Goal: Task Accomplishment & Management: Complete application form

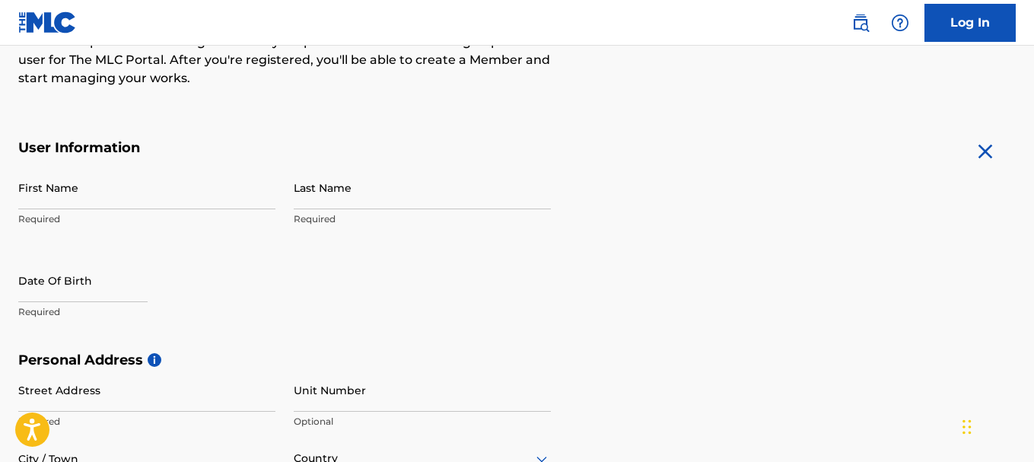
scroll to position [227, 0]
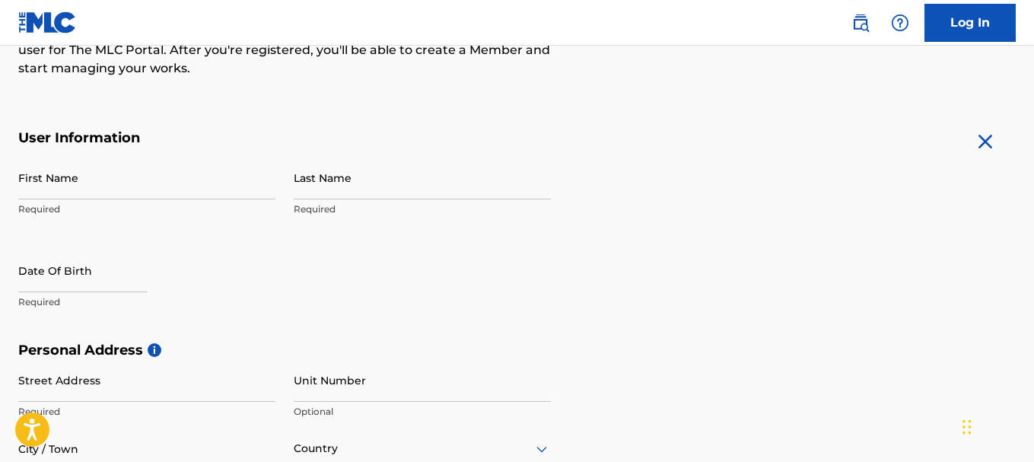
click at [94, 207] on p "Required" at bounding box center [146, 209] width 257 height 14
click at [49, 208] on p "Required" at bounding box center [146, 209] width 257 height 14
click at [56, 206] on p "Required" at bounding box center [146, 209] width 257 height 14
click at [52, 189] on input "First Name" at bounding box center [146, 177] width 257 height 43
type input "Nicholi"
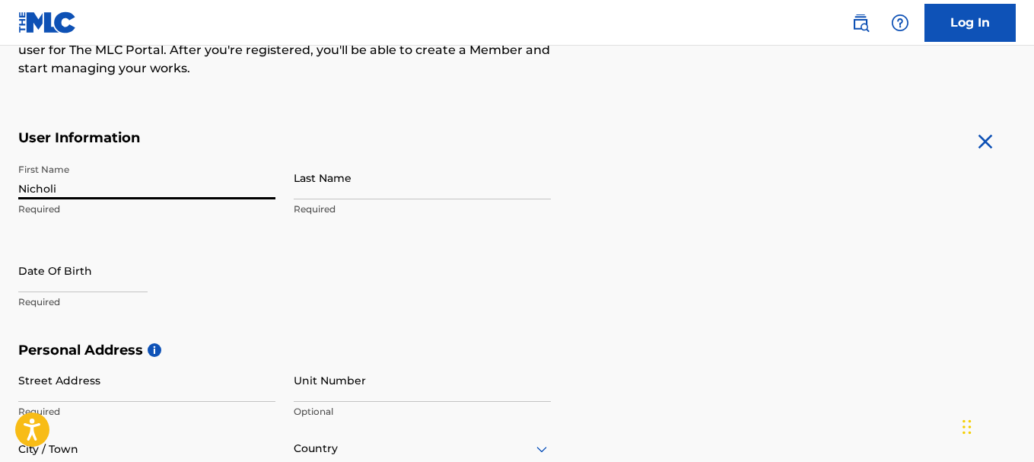
type input "[PERSON_NAME]"
type input "[STREET_ADDRESS][PERSON_NAME]"
type input "Bronx"
type input "United States"
type input "NY"
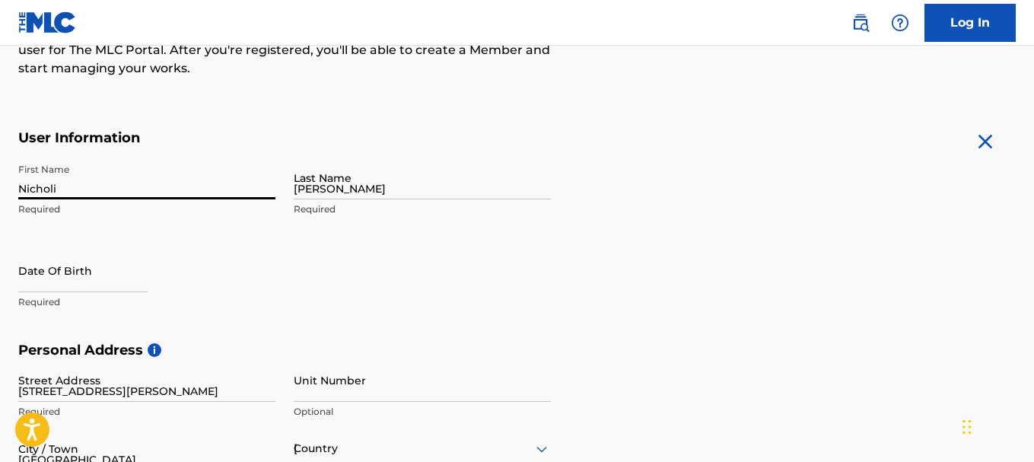
type input "10466"
type input "1"
type input "347"
type input "5002604"
type input "[EMAIL_ADDRESS][DOMAIN_NAME]"
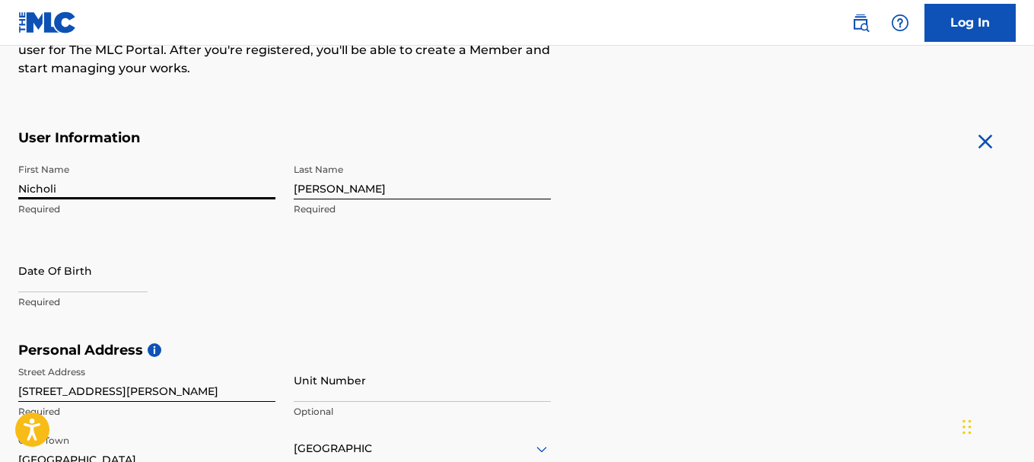
scroll to position [631, 0]
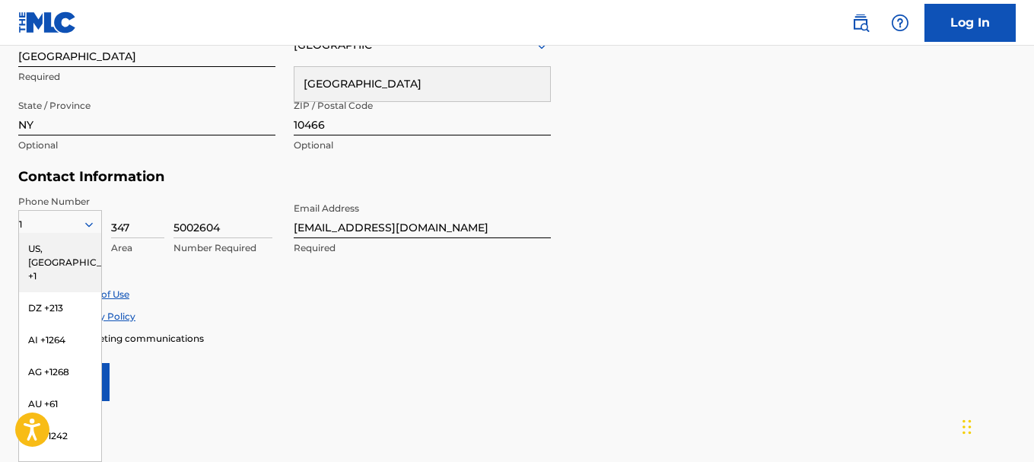
click at [71, 245] on div "US, [GEOGRAPHIC_DATA] +1" at bounding box center [60, 262] width 82 height 59
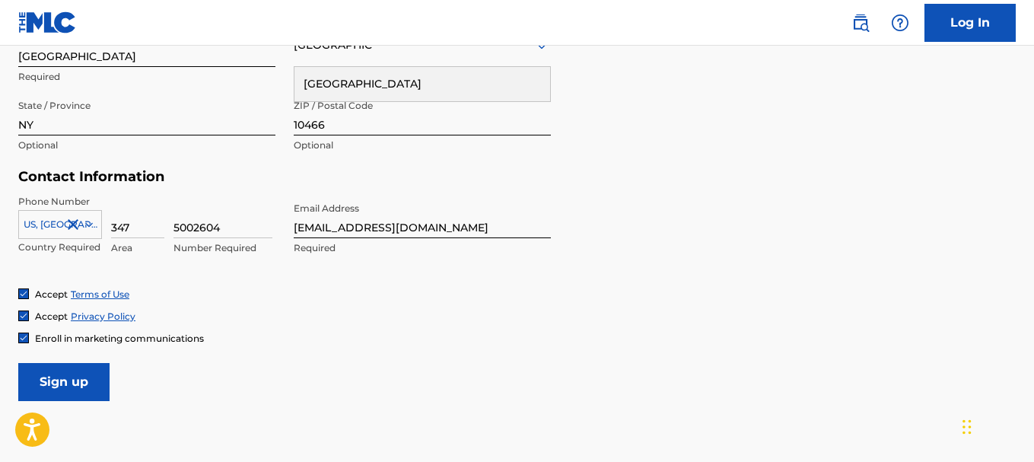
click at [89, 226] on icon at bounding box center [89, 224] width 8 height 5
drag, startPoint x: 103, startPoint y: 373, endPoint x: 103, endPoint y: 401, distance: 28.1
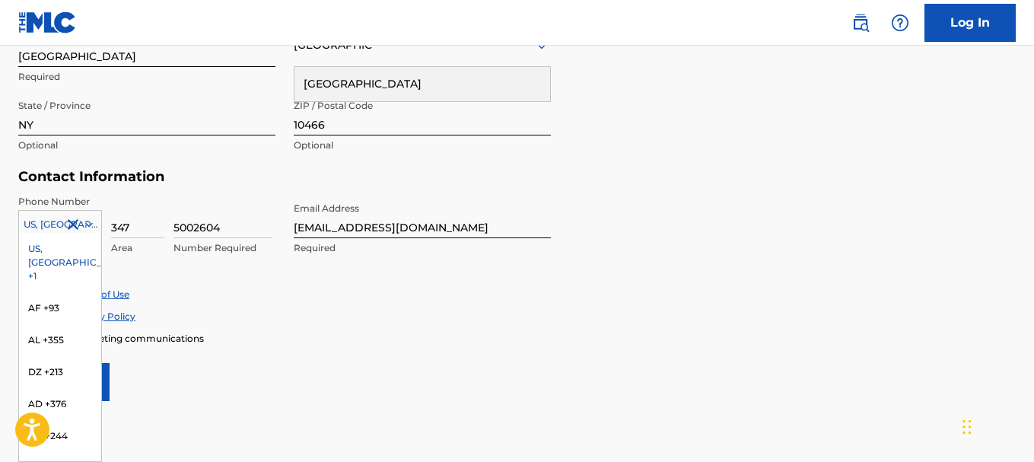
click at [91, 227] on icon at bounding box center [89, 225] width 14 height 14
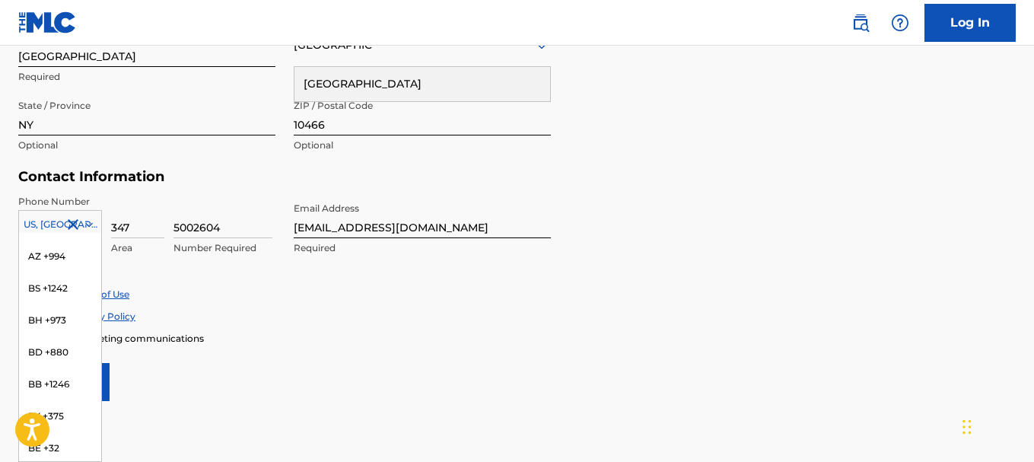
scroll to position [0, 0]
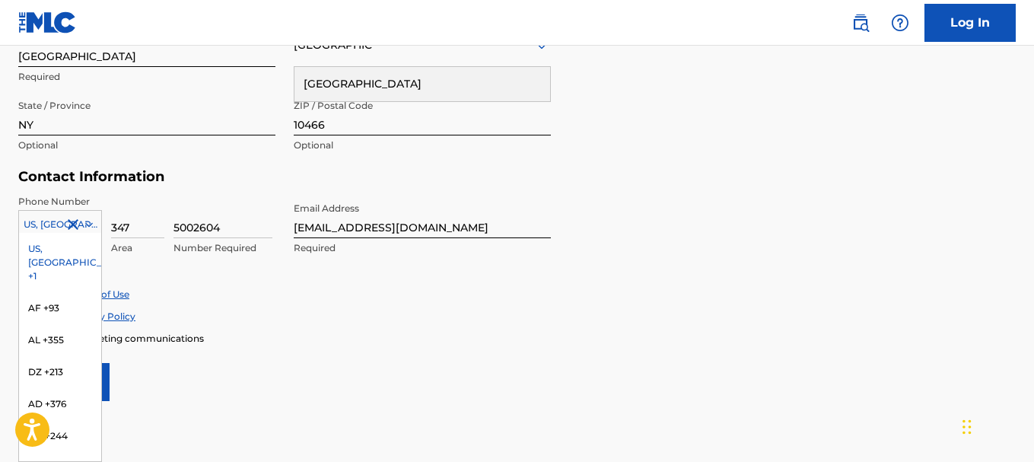
click at [194, 157] on div "State / Province NY Optional" at bounding box center [146, 126] width 257 height 68
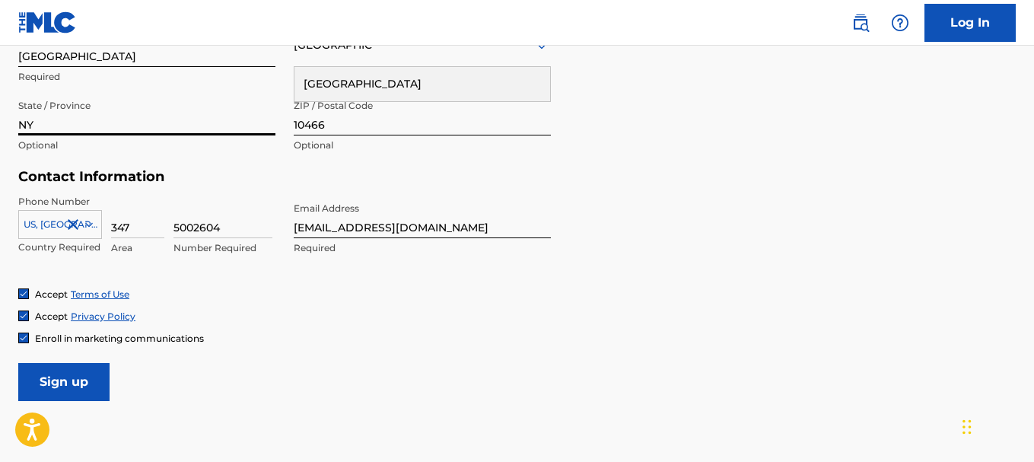
click at [61, 123] on input "NY" at bounding box center [146, 113] width 257 height 43
type input "New York"
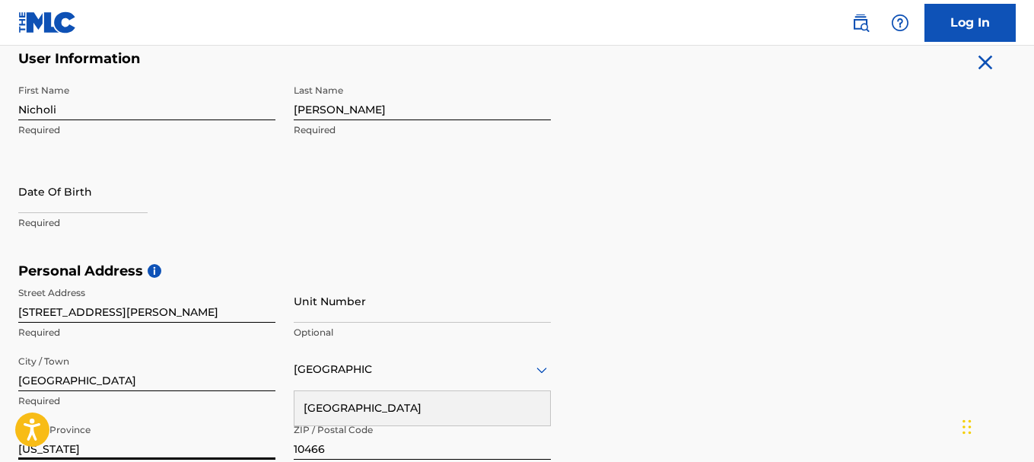
scroll to position [285, 0]
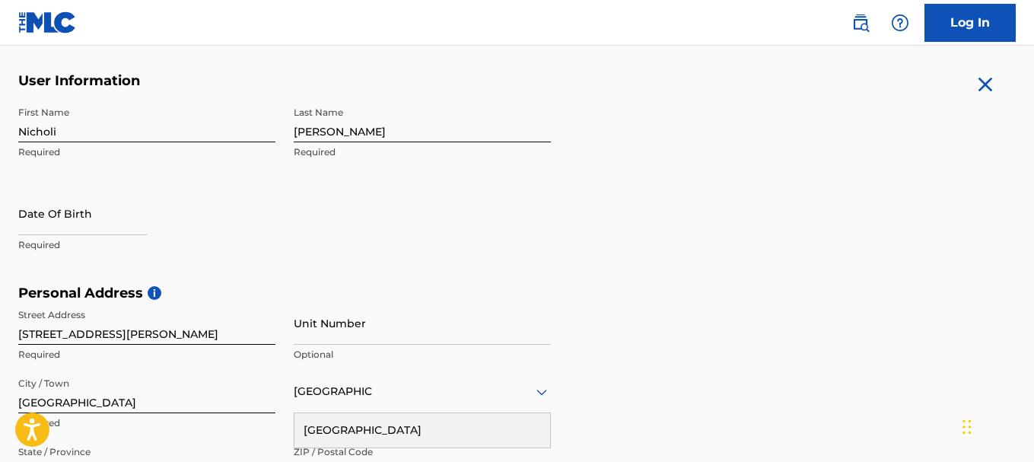
select select "7"
select select "2025"
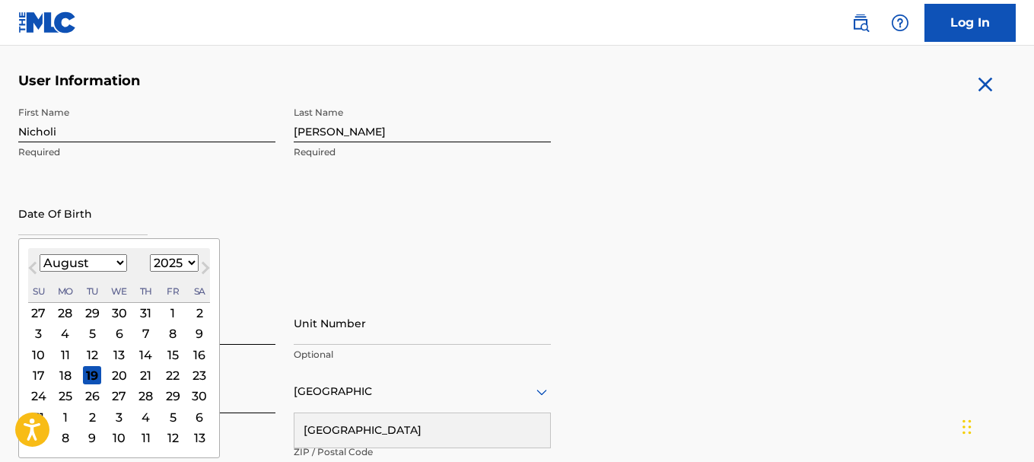
click at [84, 223] on input "text" at bounding box center [82, 213] width 129 height 43
click at [122, 261] on select "January February March April May June July August September October November De…" at bounding box center [83, 262] width 87 height 17
select select "0"
click at [40, 254] on select "January February March April May June July August September October November De…" at bounding box center [83, 262] width 87 height 17
click at [149, 312] on div "2" at bounding box center [146, 313] width 18 height 18
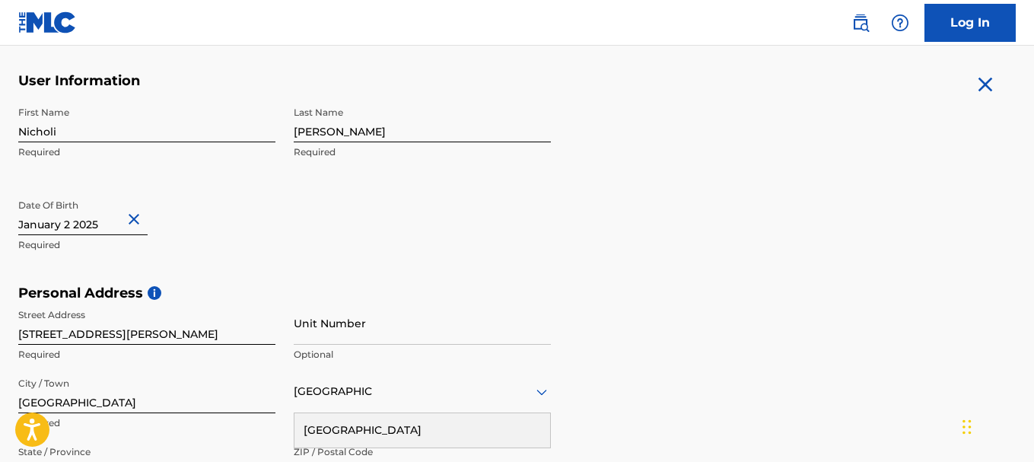
click at [144, 222] on button "Close" at bounding box center [136, 219] width 23 height 46
click at [104, 224] on input "text" at bounding box center [82, 213] width 129 height 43
select select "7"
select select "2025"
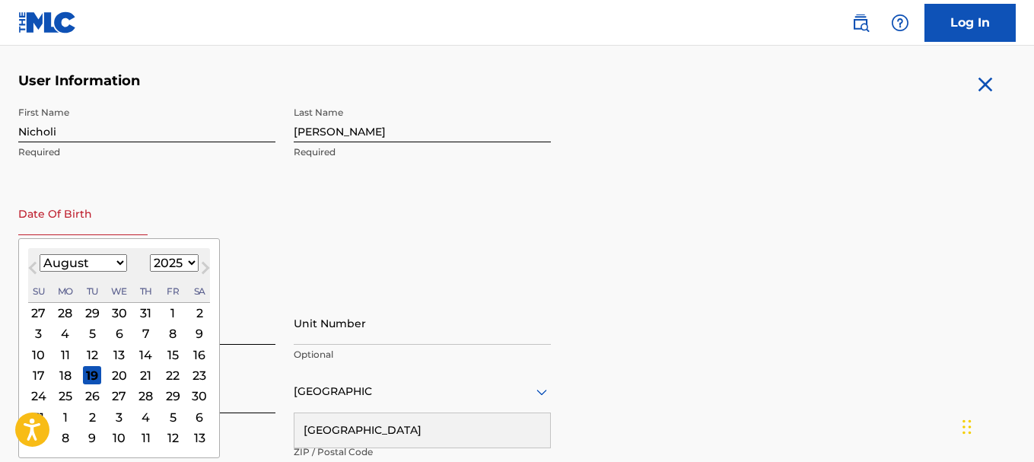
click at [117, 263] on select "January February March April May June July August September October November De…" at bounding box center [83, 262] width 87 height 17
select select "0"
click at [40, 254] on select "January February March April May June July August September October November De…" at bounding box center [83, 262] width 87 height 17
click at [189, 263] on select "1899 1900 1901 1902 1903 1904 1905 1906 1907 1908 1909 1910 1911 1912 1913 1914…" at bounding box center [174, 262] width 49 height 17
select select "1994"
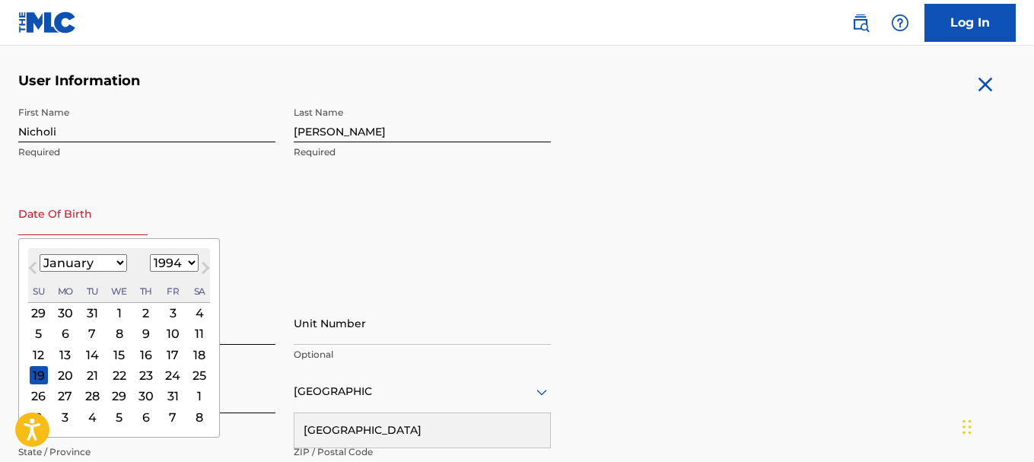
click at [150, 254] on select "1899 1900 1901 1902 1903 1904 1905 1906 1907 1908 1909 1910 1911 1912 1913 1914…" at bounding box center [174, 262] width 49 height 17
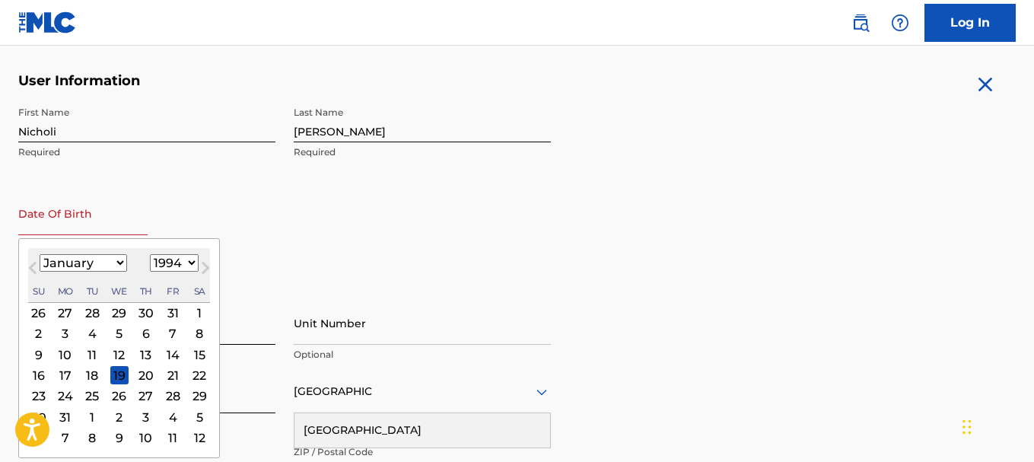
click at [42, 332] on div "2" at bounding box center [39, 334] width 18 height 18
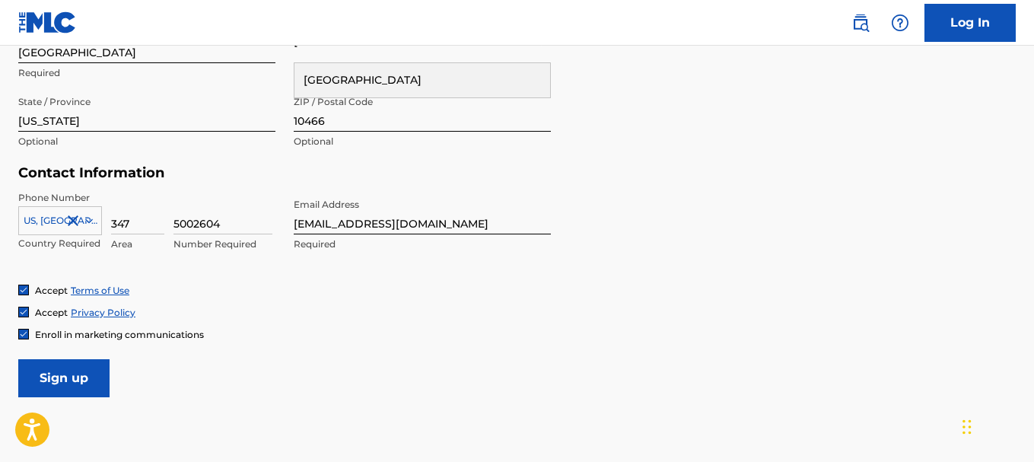
scroll to position [635, 0]
click at [91, 376] on input "Sign up" at bounding box center [63, 377] width 91 height 38
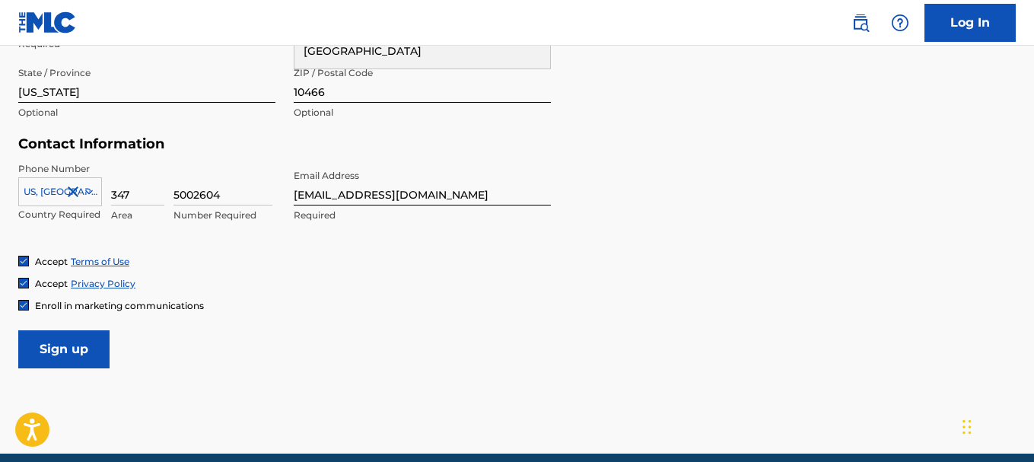
scroll to position [728, 0]
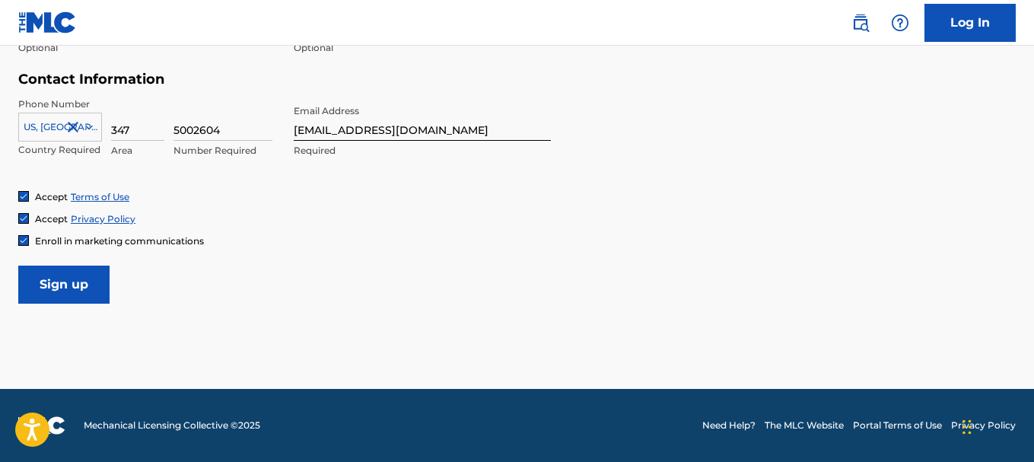
click at [77, 285] on input "Sign up" at bounding box center [63, 284] width 91 height 38
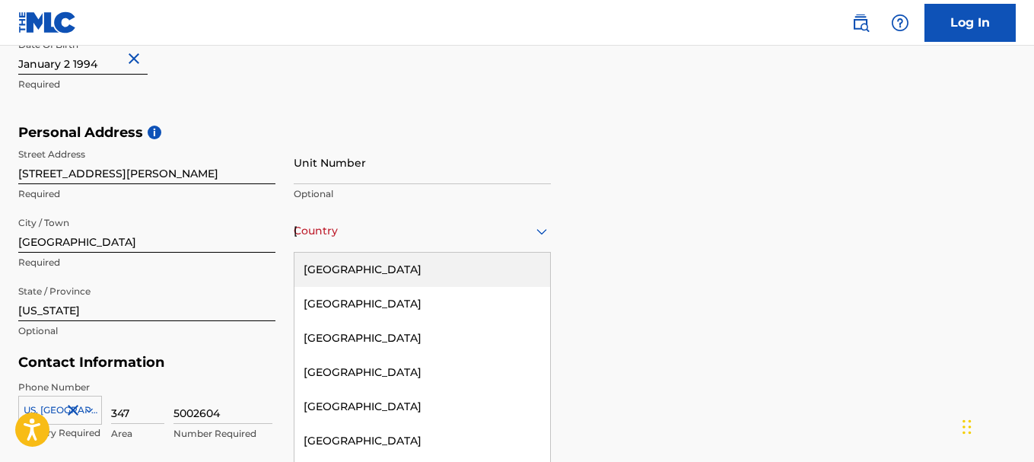
scroll to position [465, 0]
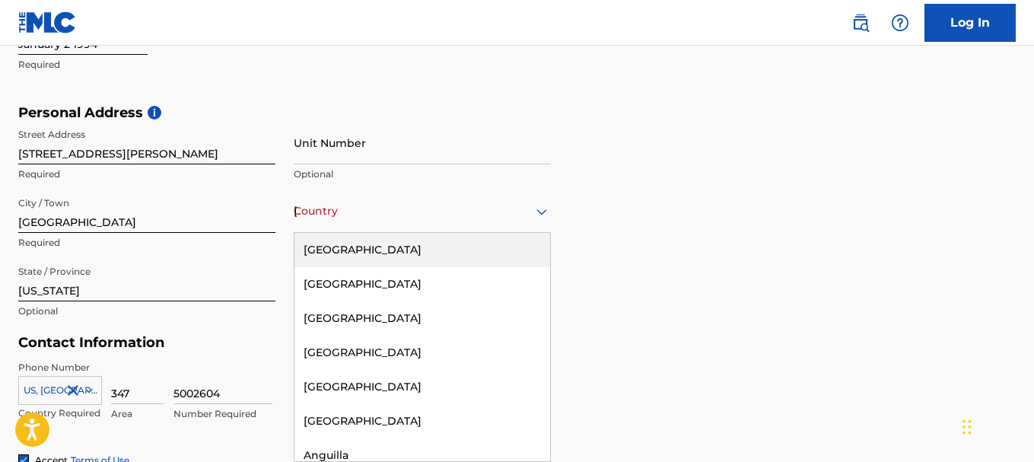
click at [537, 233] on div "223 results available. Use Up and Down to choose options, press Enter to select…" at bounding box center [422, 210] width 257 height 43
click at [475, 246] on div "United States" at bounding box center [422, 250] width 256 height 34
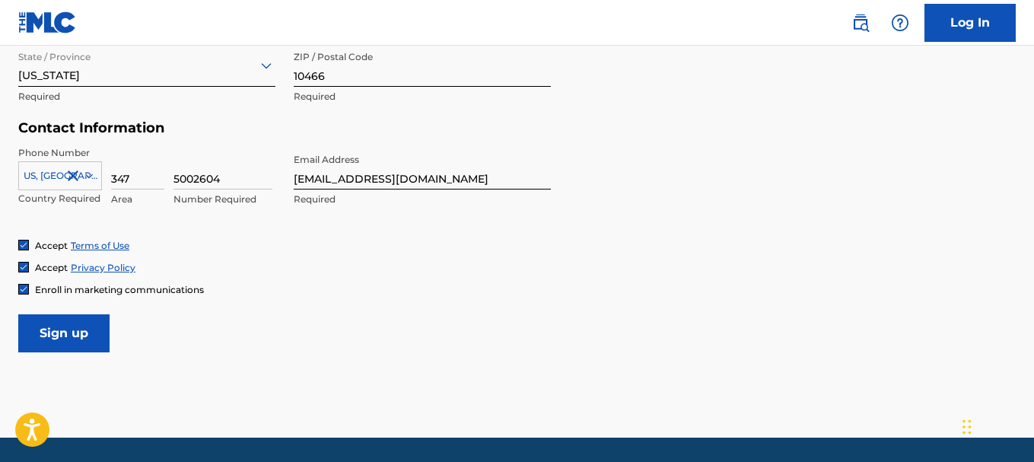
scroll to position [728, 0]
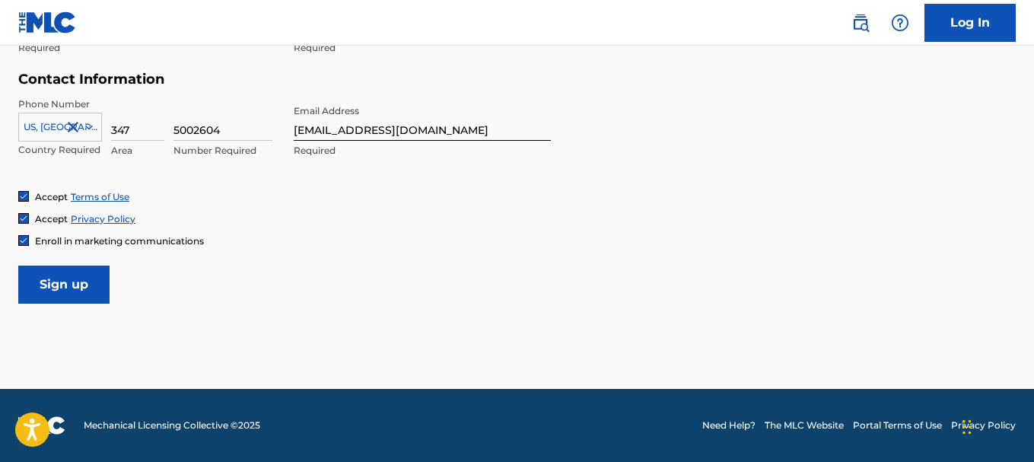
click at [86, 286] on input "Sign up" at bounding box center [63, 284] width 91 height 38
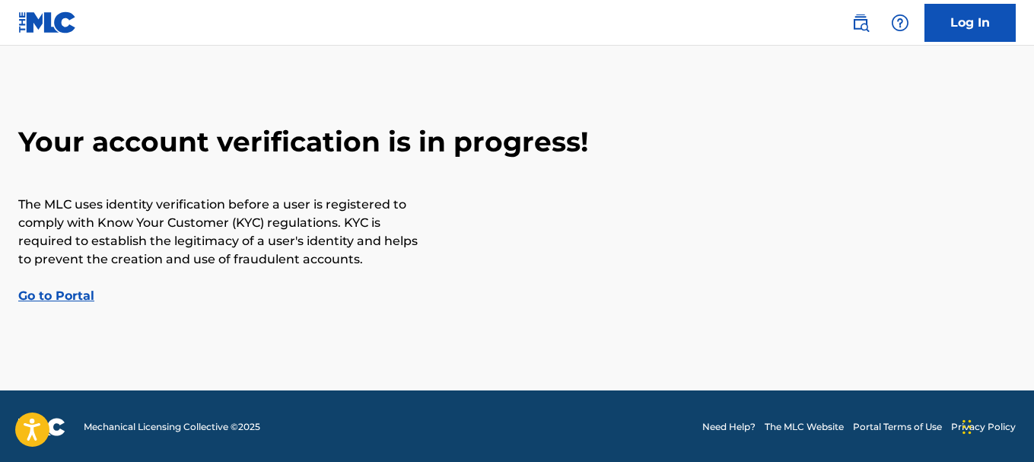
scroll to position [33, 0]
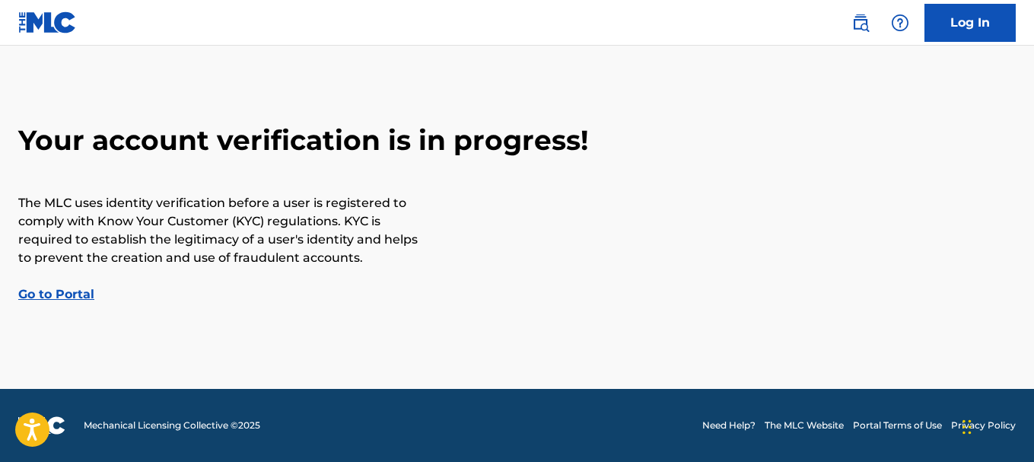
click at [70, 298] on link "Go to Portal" at bounding box center [56, 294] width 76 height 14
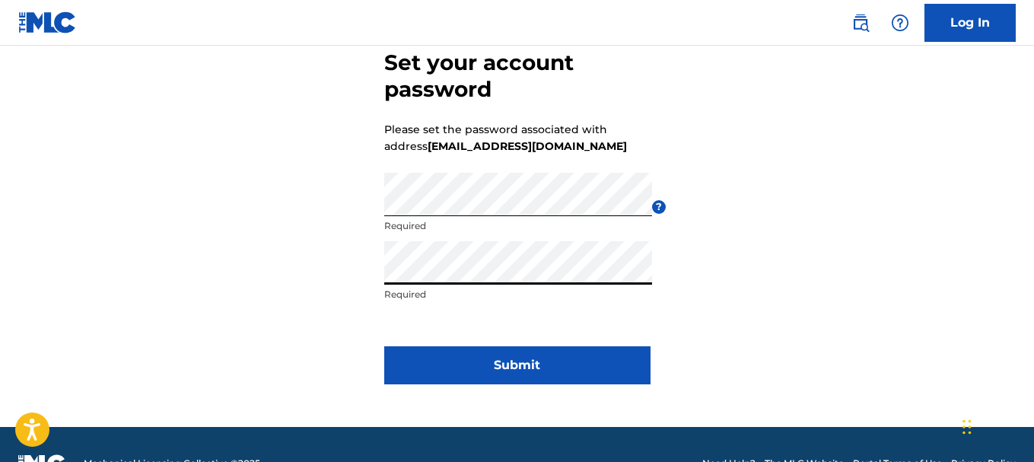
scroll to position [86, 0]
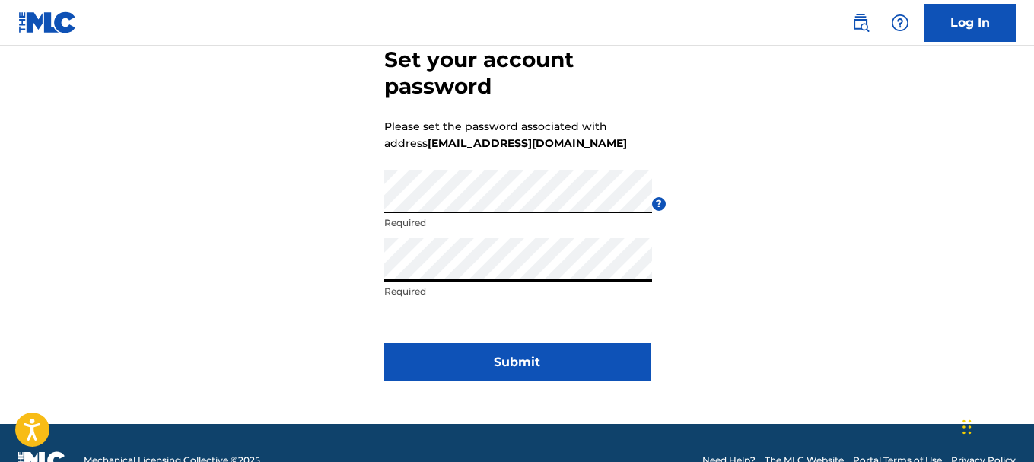
click at [595, 371] on button "Submit" at bounding box center [517, 362] width 266 height 38
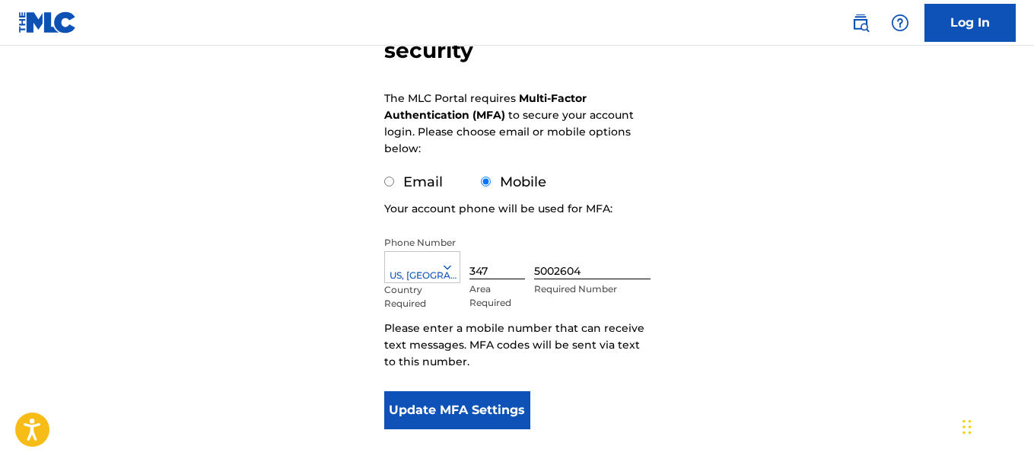
scroll to position [192, 0]
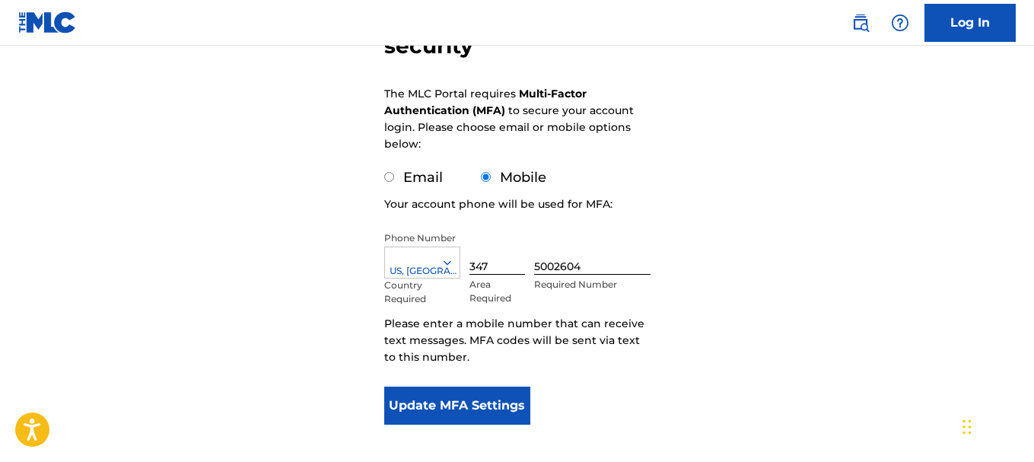
click at [481, 400] on button "Update MFA Settings" at bounding box center [457, 405] width 147 height 38
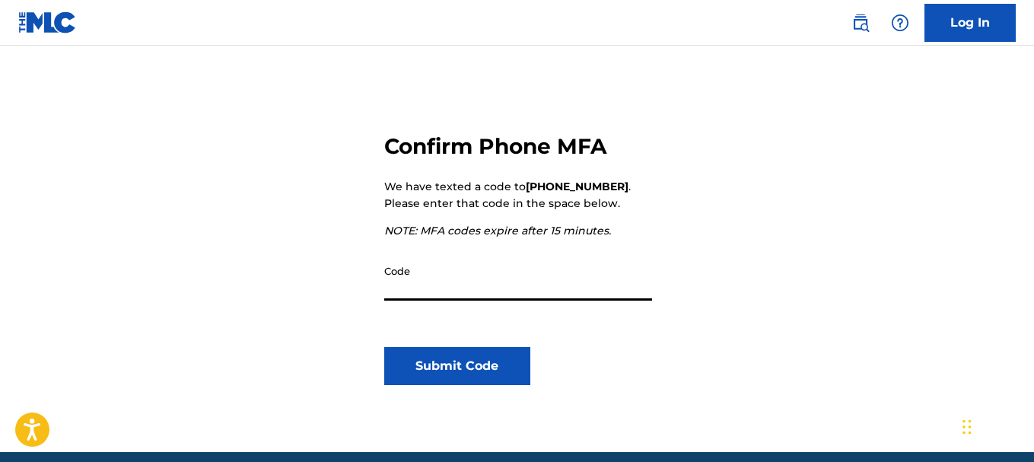
scroll to position [140, 0]
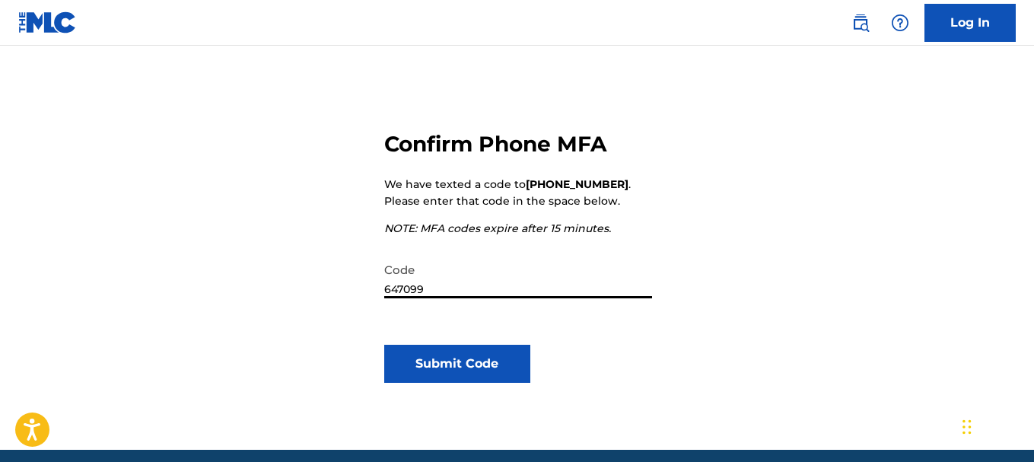
type input "647099"
click at [499, 371] on button "Submit Code" at bounding box center [457, 364] width 147 height 38
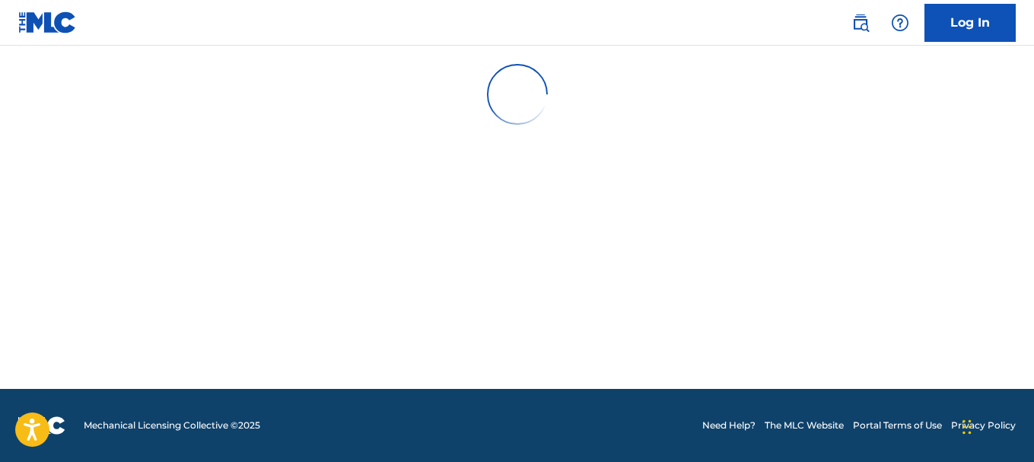
scroll to position [0, 0]
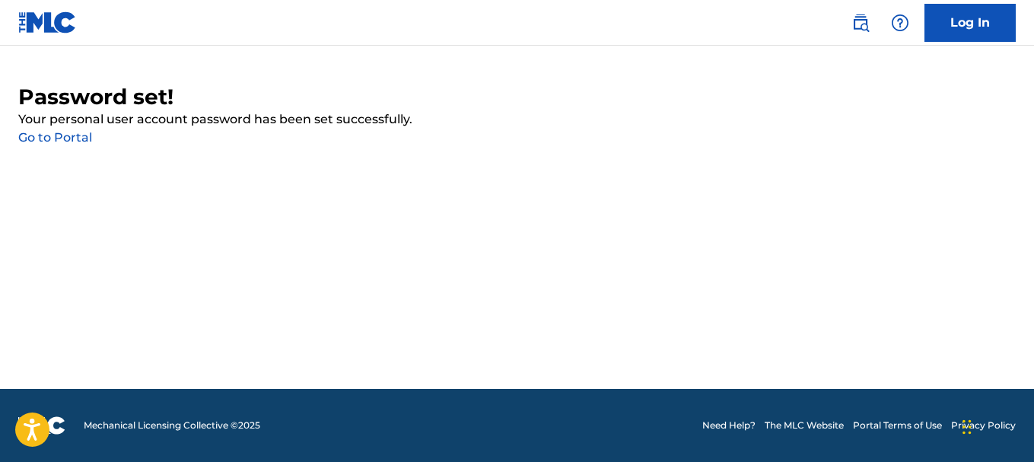
click at [74, 140] on link "Go to Portal" at bounding box center [55, 137] width 74 height 14
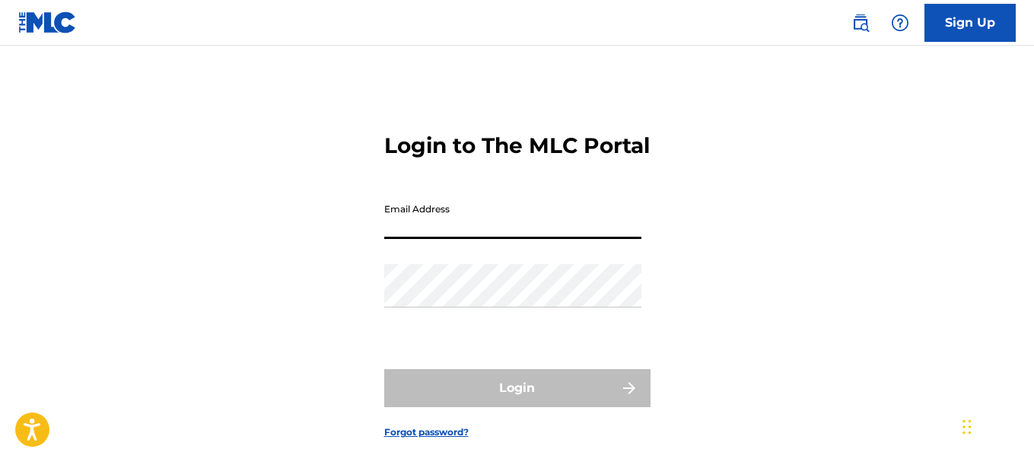
click at [444, 239] on input "Email Address" at bounding box center [512, 217] width 257 height 43
type input "[EMAIL_ADDRESS][DOMAIN_NAME]"
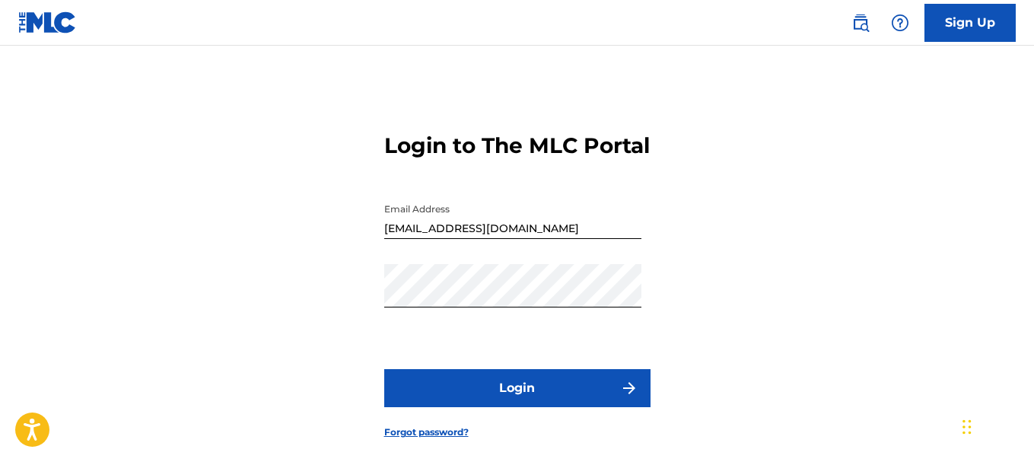
click at [541, 406] on button "Login" at bounding box center [517, 388] width 266 height 38
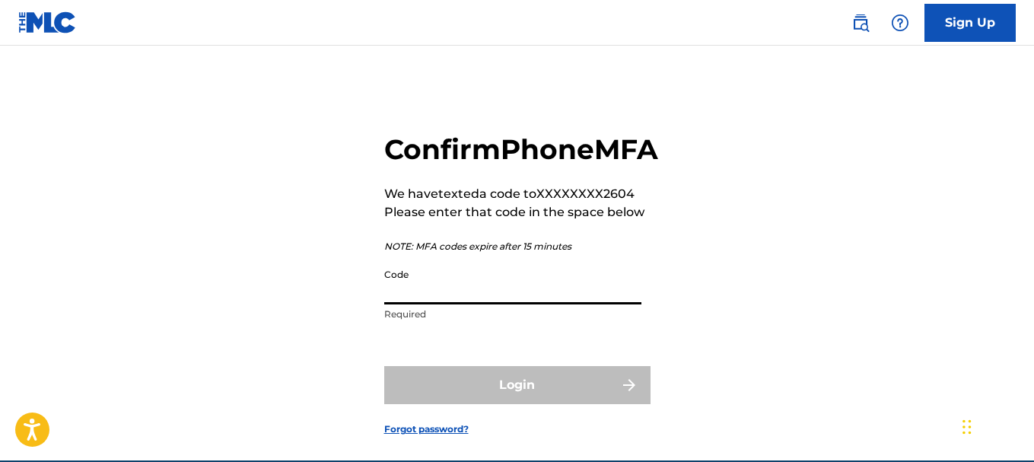
click at [485, 304] on input "Code" at bounding box center [512, 282] width 257 height 43
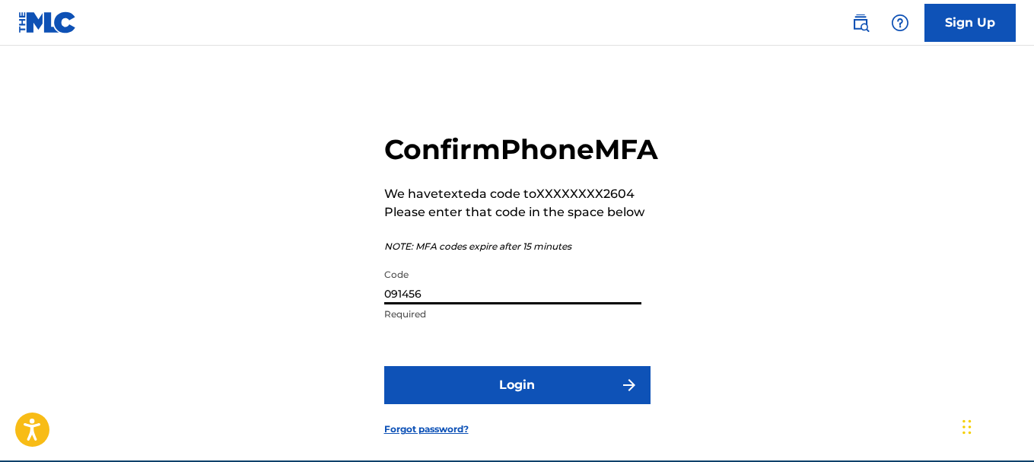
type input "091456"
click at [542, 404] on button "Login" at bounding box center [517, 385] width 266 height 38
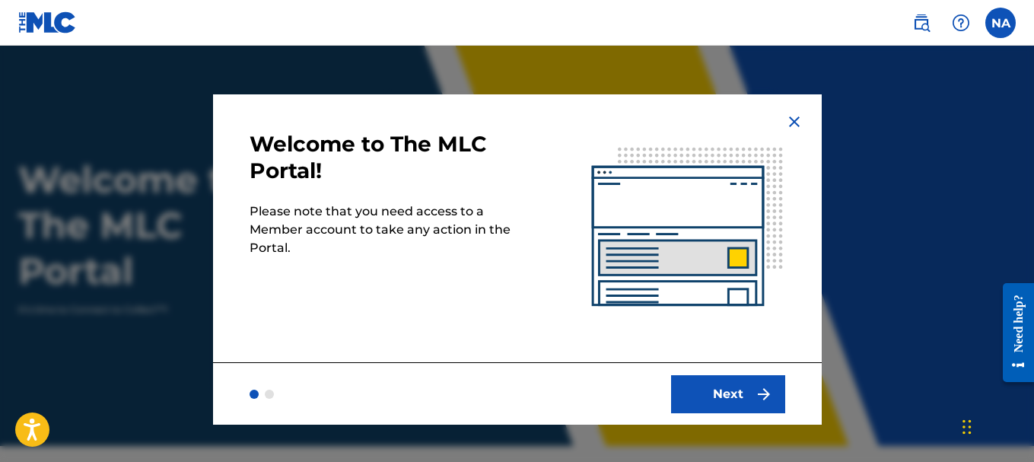
click at [749, 396] on button "Next" at bounding box center [728, 394] width 114 height 38
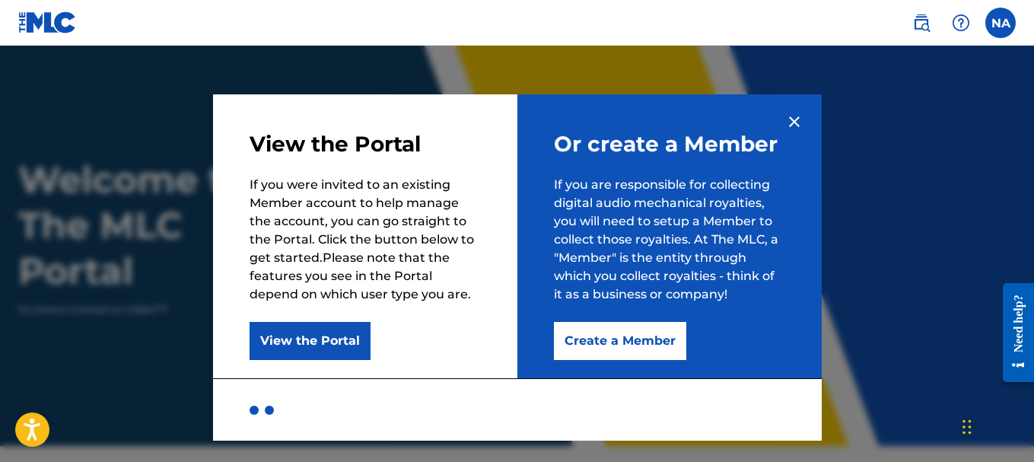
click at [620, 342] on button "Create a Member" at bounding box center [620, 341] width 132 height 38
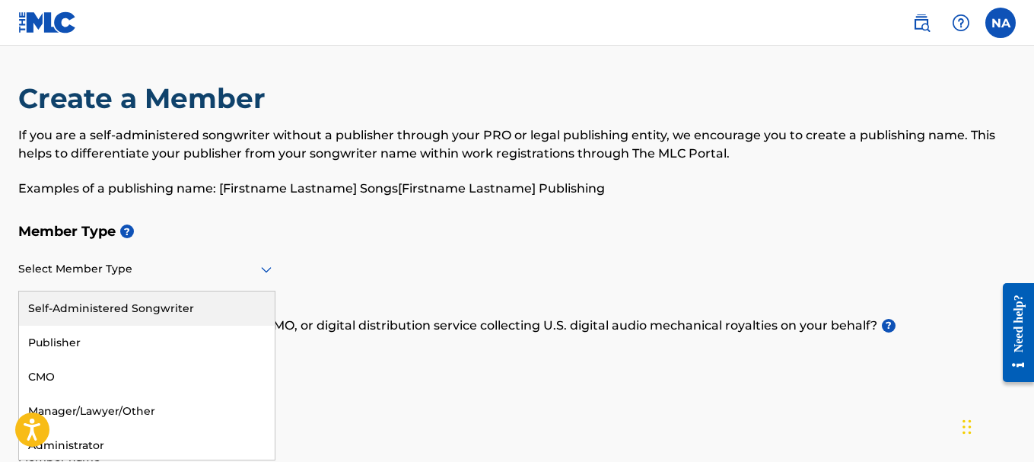
click at [259, 275] on icon at bounding box center [266, 269] width 18 height 18
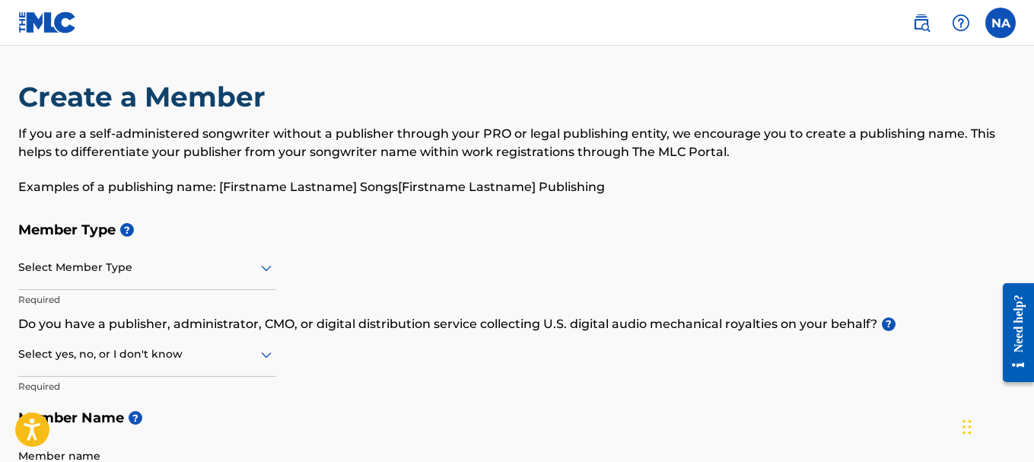
click at [268, 269] on icon at bounding box center [266, 268] width 11 height 6
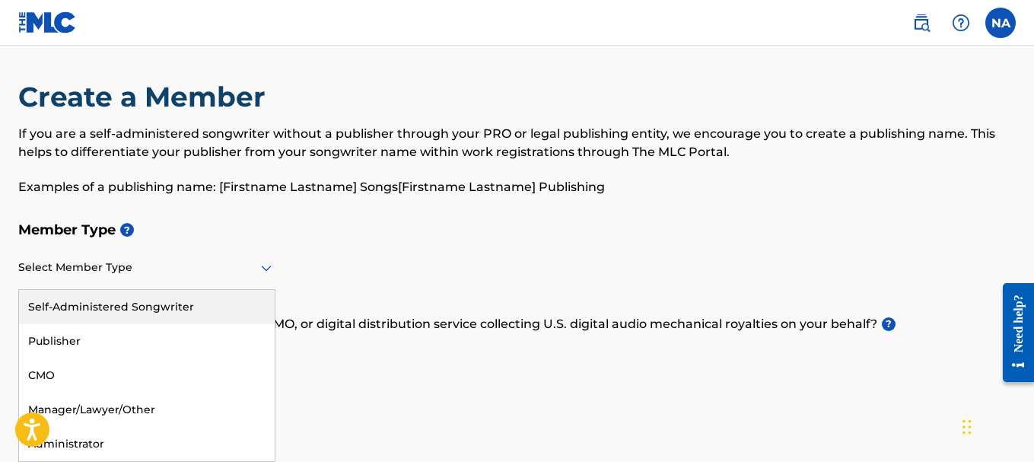
click at [267, 273] on icon at bounding box center [266, 268] width 18 height 18
click at [218, 307] on div "Self-Administered Songwriter" at bounding box center [147, 307] width 256 height 34
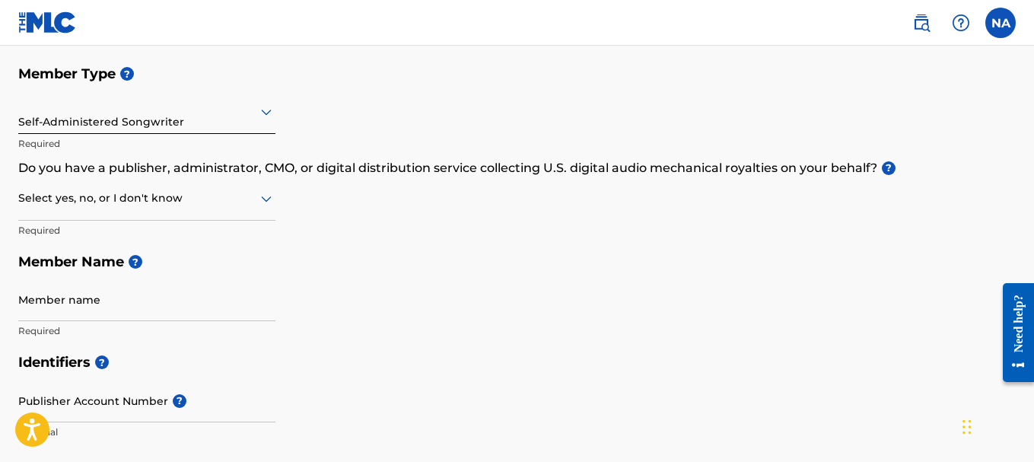
scroll to position [176, 0]
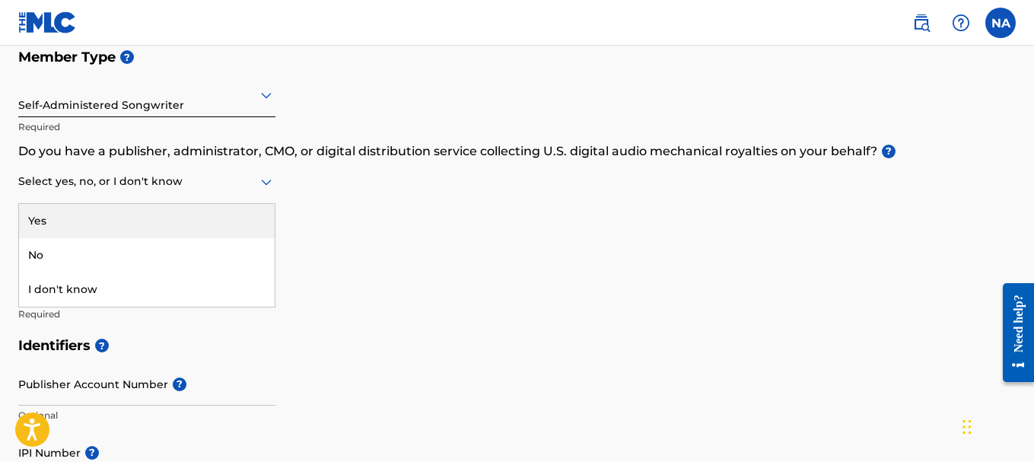
click at [271, 183] on icon at bounding box center [266, 182] width 18 height 18
click at [216, 227] on div "Yes" at bounding box center [147, 221] width 256 height 34
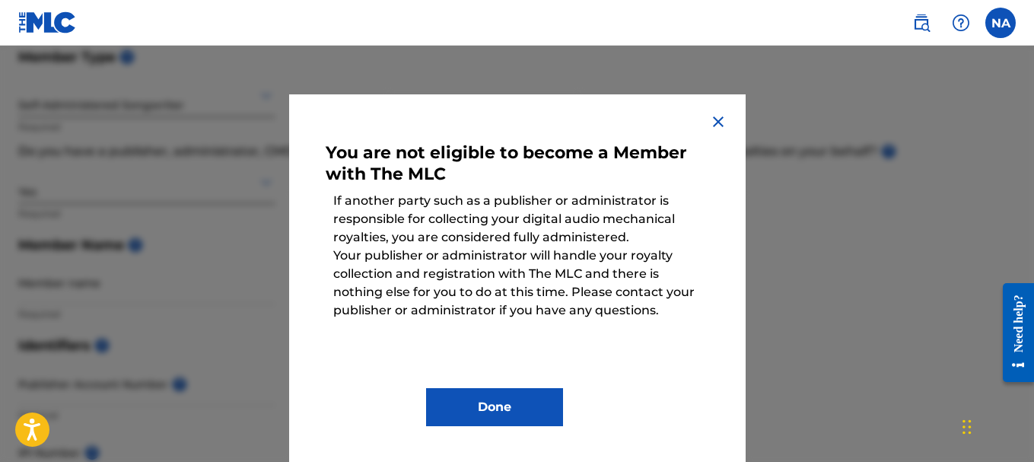
click at [711, 121] on img at bounding box center [718, 122] width 18 height 18
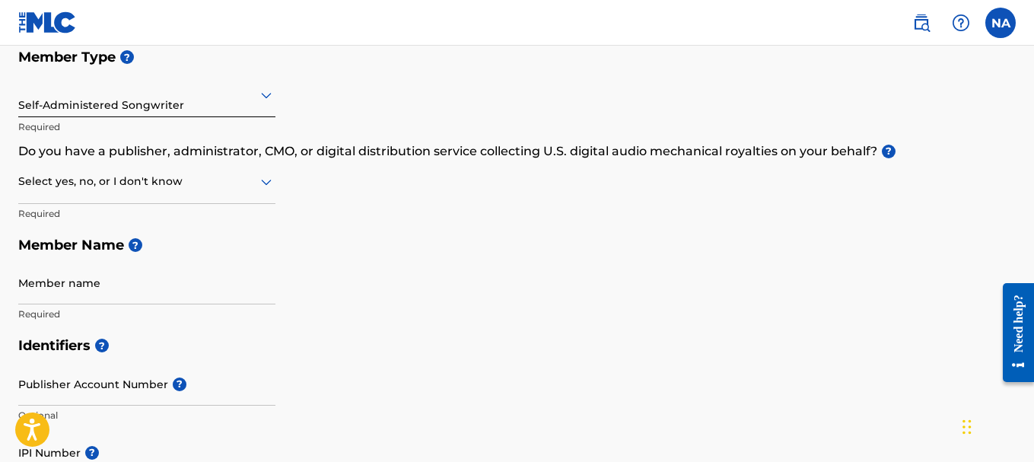
click at [269, 187] on icon at bounding box center [266, 182] width 18 height 18
click at [202, 251] on div "No" at bounding box center [147, 255] width 256 height 34
click at [90, 289] on input "Member name" at bounding box center [146, 282] width 257 height 43
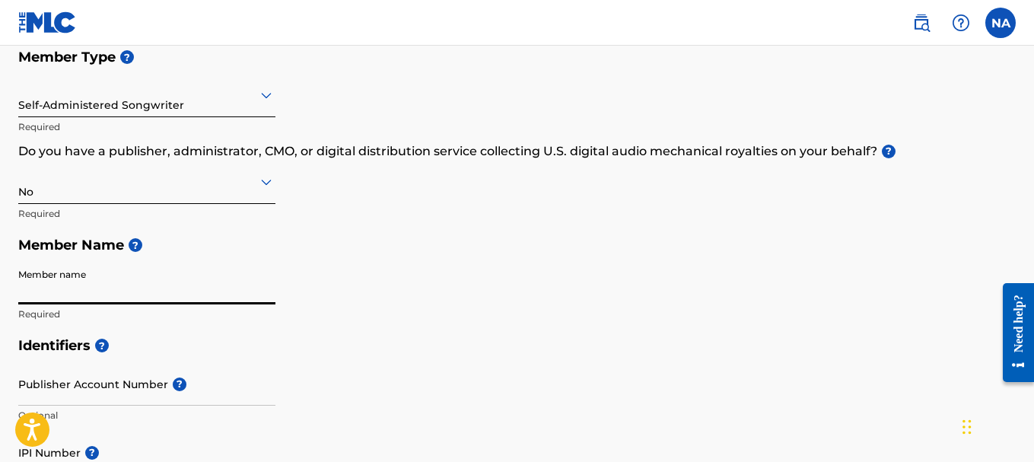
type input "[PERSON_NAME]"
type input "[STREET_ADDRESS][PERSON_NAME]"
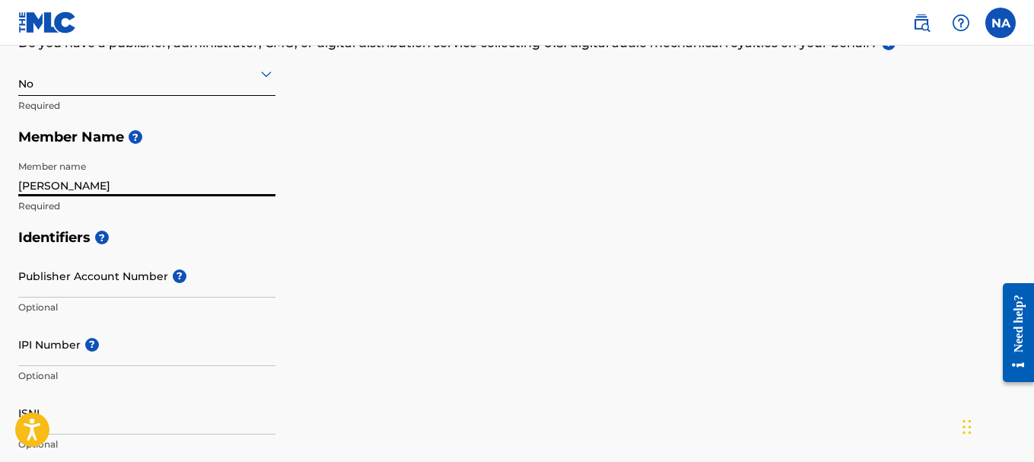
scroll to position [294, 0]
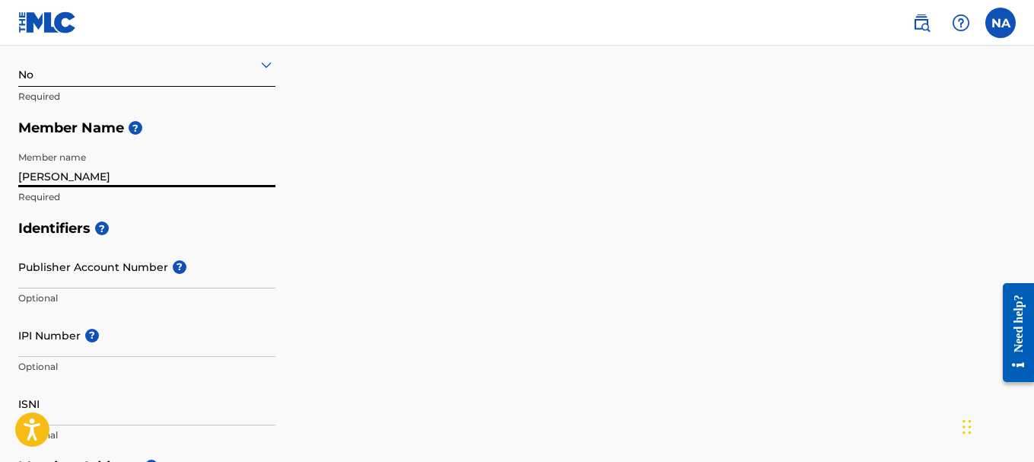
click at [129, 271] on input "Publisher Account Number ?" at bounding box center [146, 266] width 257 height 43
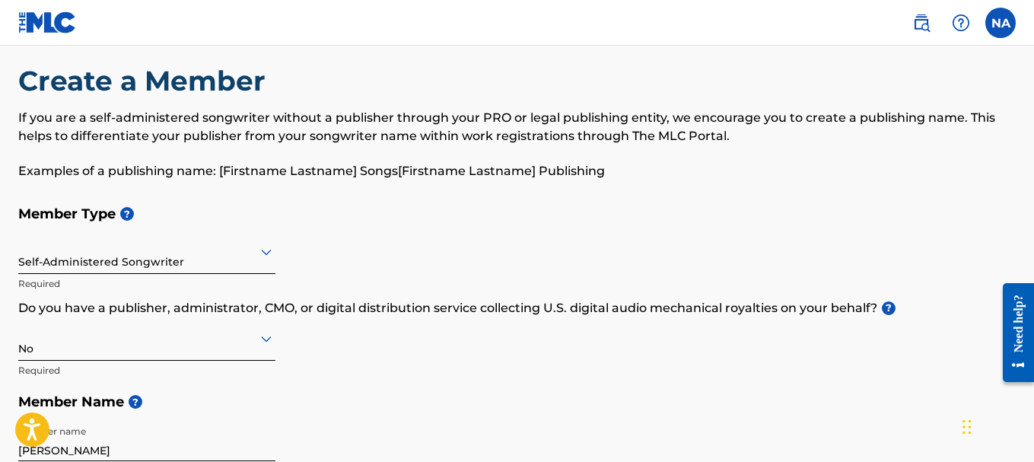
scroll to position [0, 0]
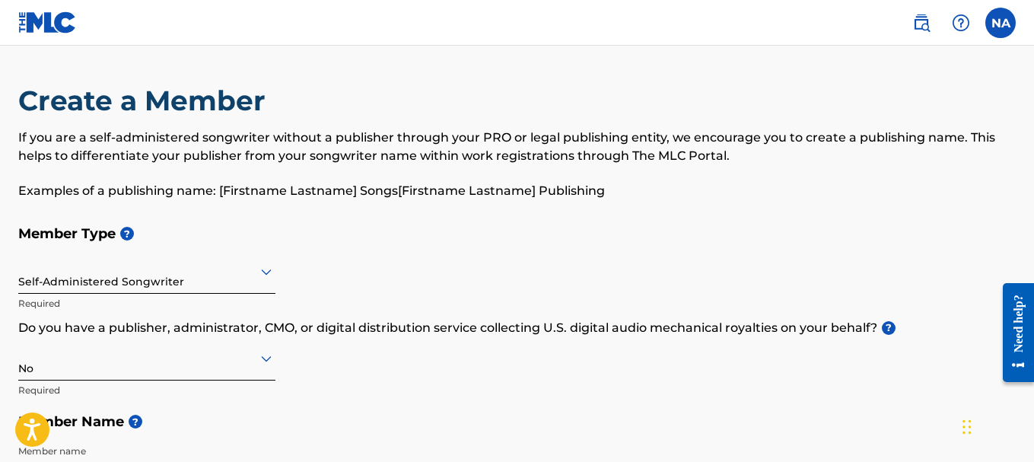
click at [46, 27] on img at bounding box center [47, 22] width 59 height 22
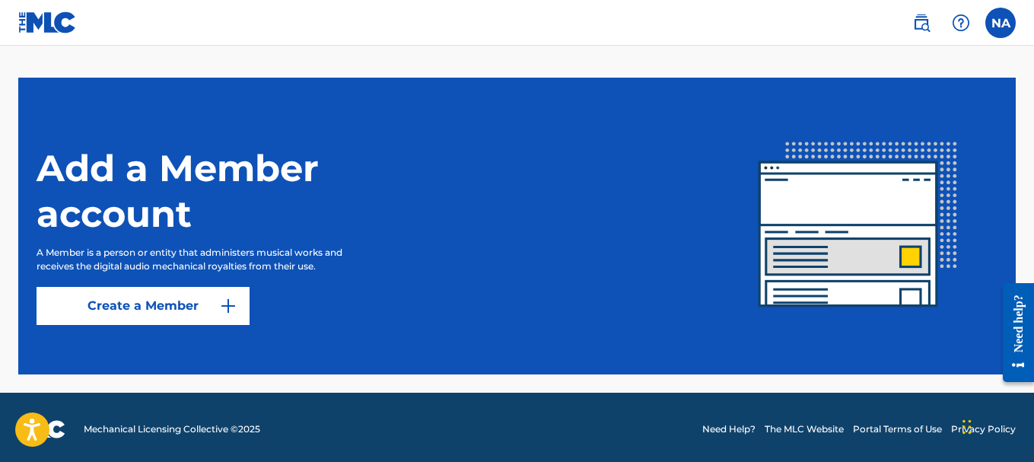
scroll to position [410, 0]
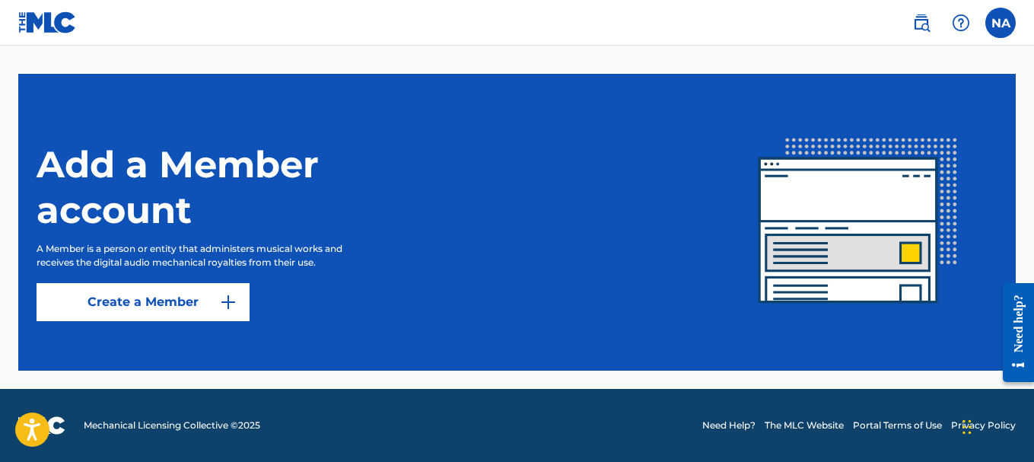
drag, startPoint x: 1038, startPoint y: 43, endPoint x: 38, endPoint y: 0, distance: 1001.2
click at [205, 304] on link "Create a Member" at bounding box center [143, 302] width 213 height 38
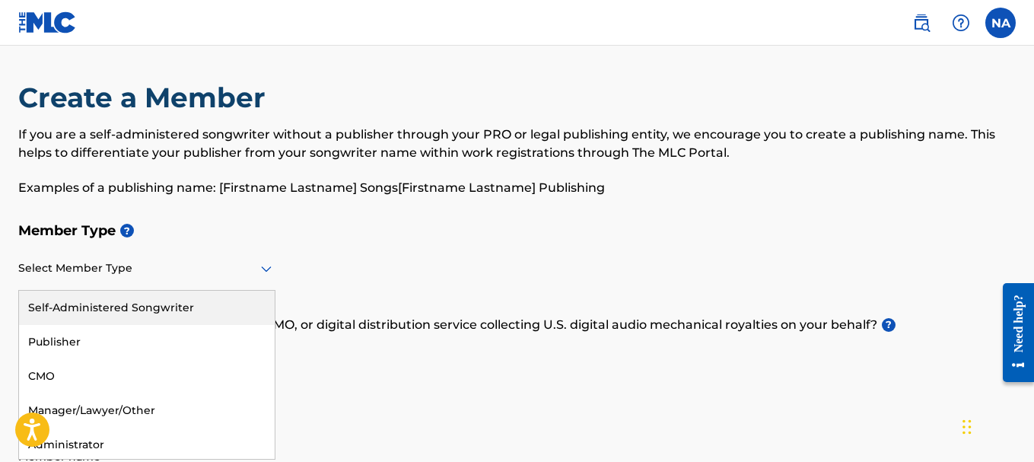
click at [265, 272] on icon at bounding box center [266, 269] width 11 height 6
click at [226, 304] on div "Self-Administered Songwriter" at bounding box center [147, 307] width 256 height 34
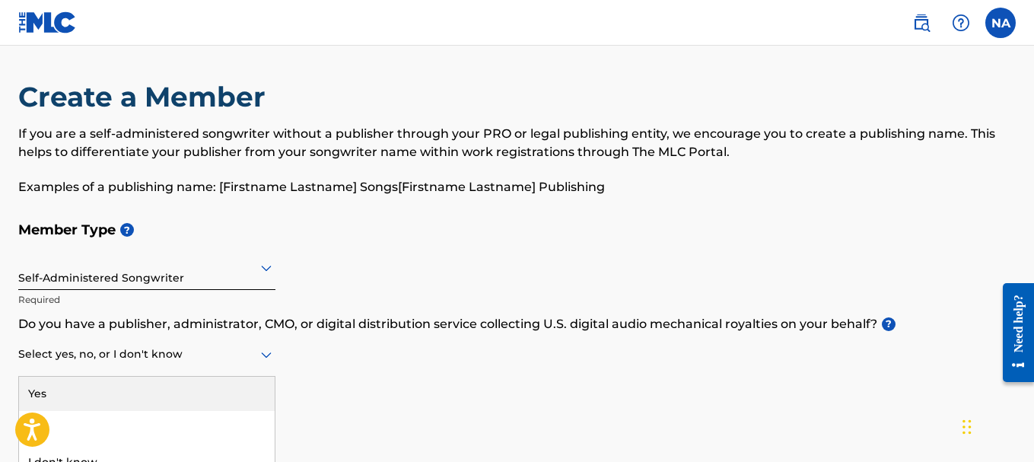
scroll to position [22, 0]
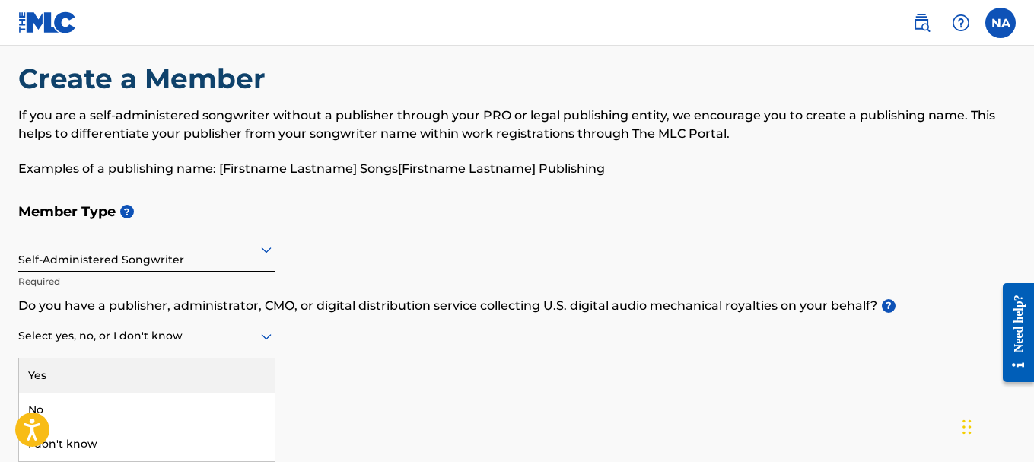
click at [268, 356] on div "Select yes, no, or I don't know" at bounding box center [146, 336] width 257 height 43
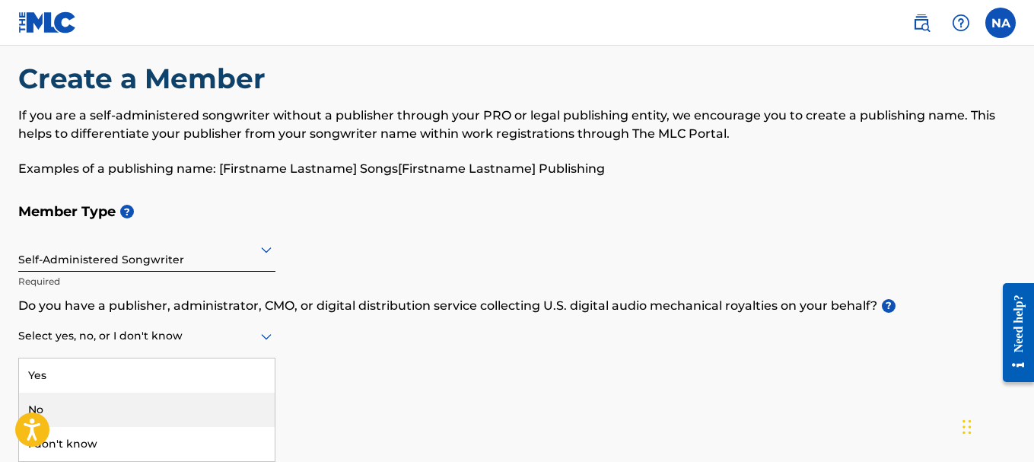
click at [140, 410] on div "No" at bounding box center [147, 410] width 256 height 34
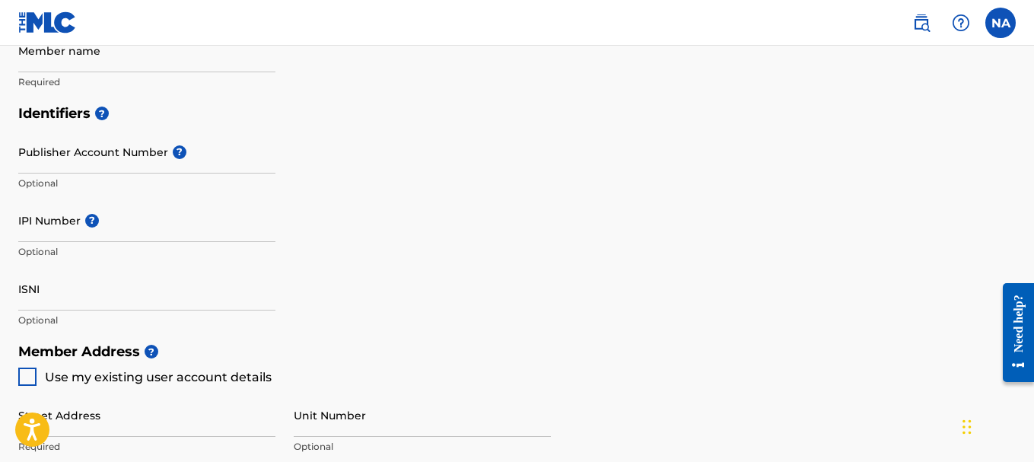
scroll to position [387, 0]
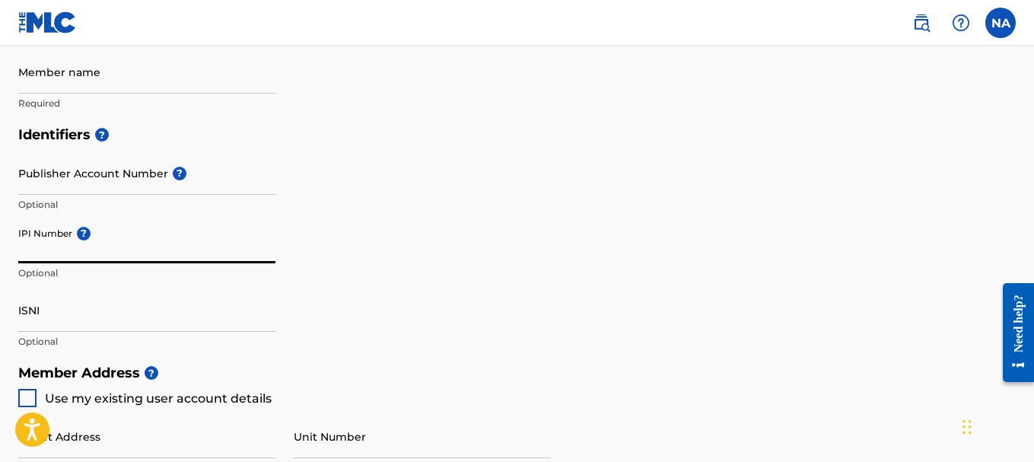
click at [48, 256] on input "IPI Number ?" at bounding box center [146, 241] width 257 height 43
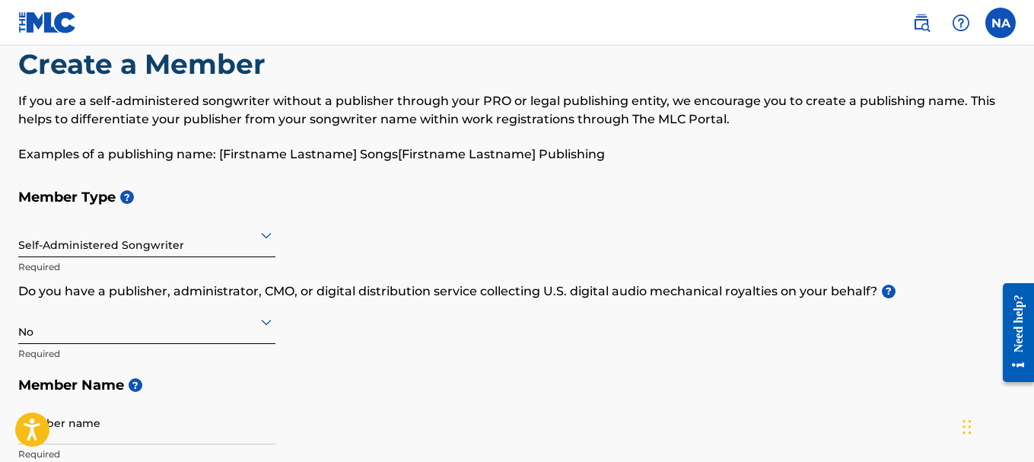
scroll to position [0, 0]
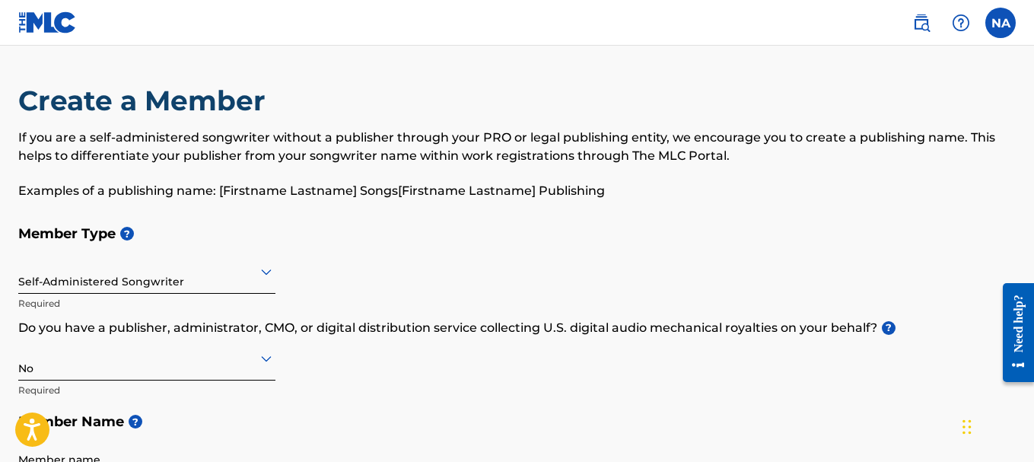
click at [46, 18] on img at bounding box center [47, 22] width 59 height 22
